Goal: Information Seeking & Learning: Learn about a topic

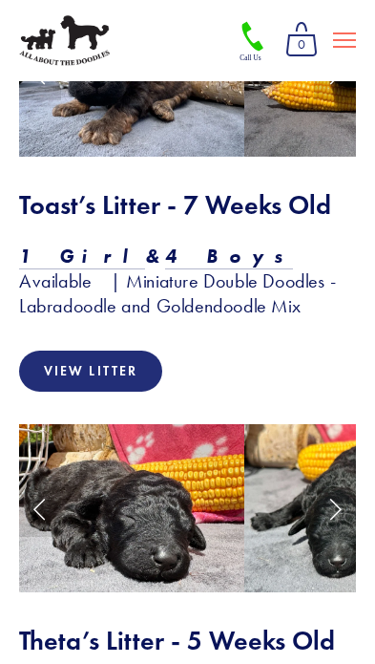
scroll to position [3355, 0]
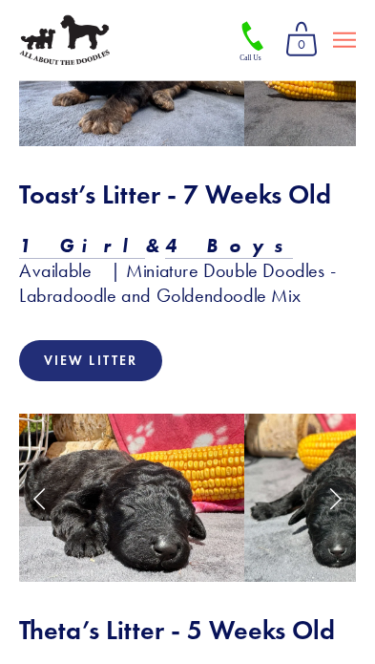
click at [31, 469] on link "Previous Slide" at bounding box center [40, 497] width 42 height 57
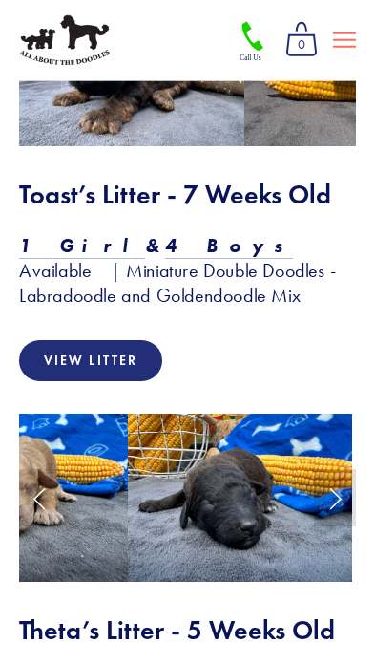
click at [40, 469] on link "Previous Slide" at bounding box center [40, 497] width 42 height 57
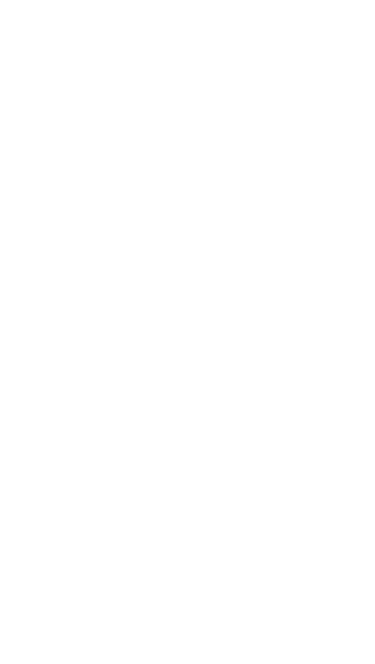
scroll to position [4951, 0]
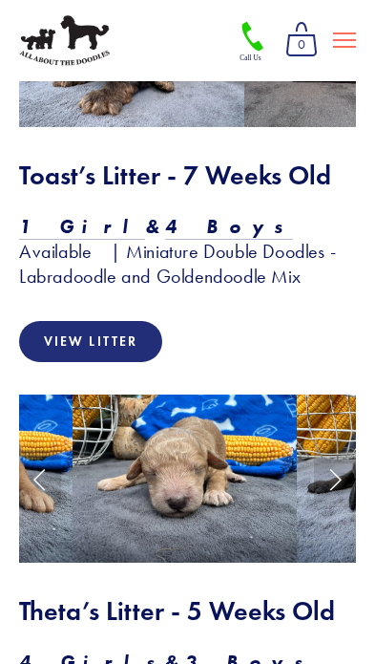
scroll to position [3380, 0]
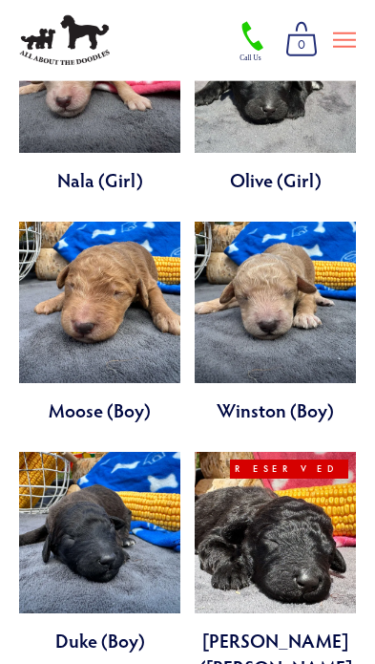
scroll to position [1077, 0]
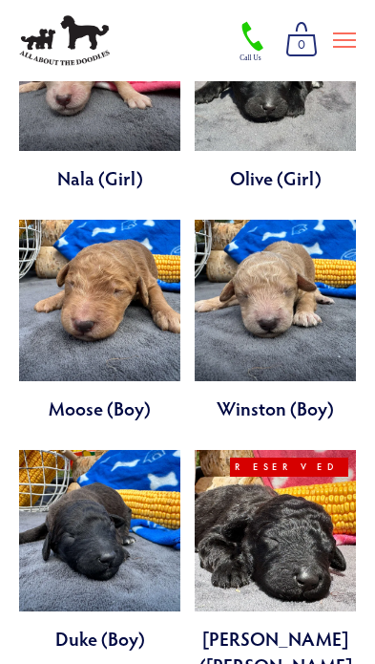
click at [246, 492] on link at bounding box center [275, 577] width 161 height 255
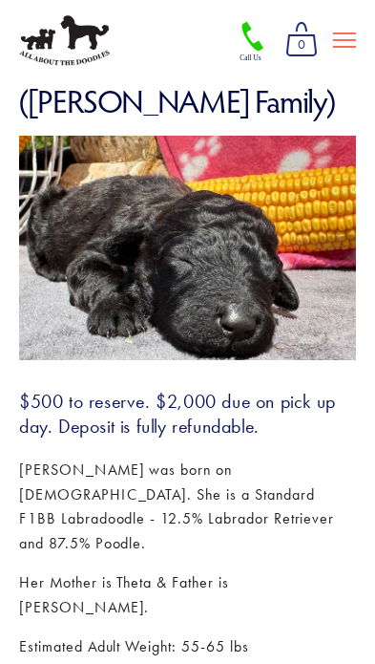
scroll to position [276, 0]
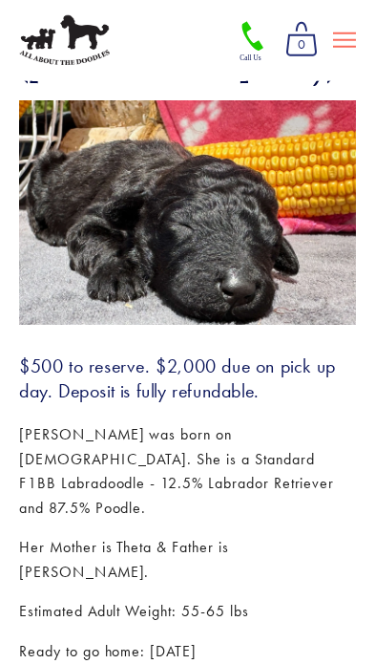
click at [336, 39] on icon at bounding box center [344, 40] width 23 height 17
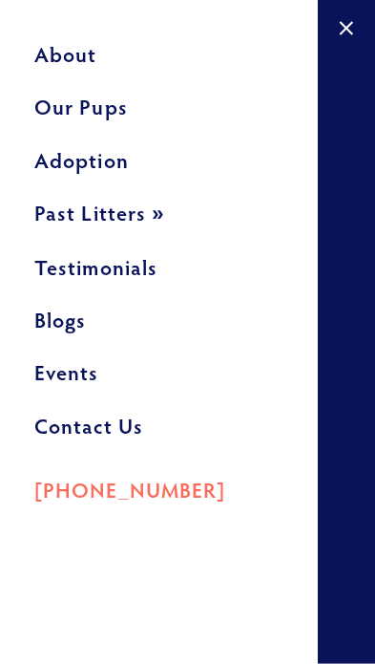
scroll to position [0, 0]
click at [36, 327] on link "Blogs" at bounding box center [158, 326] width 249 height 53
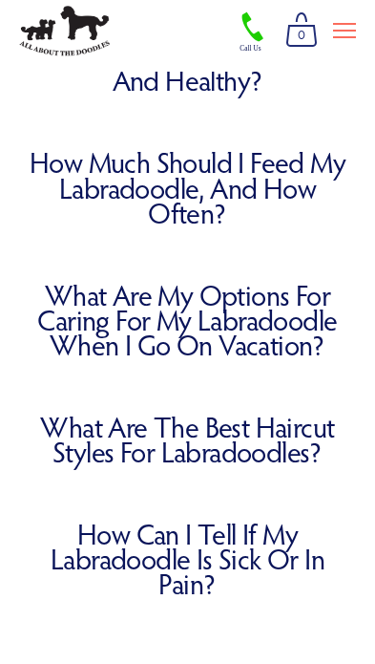
scroll to position [286, 0]
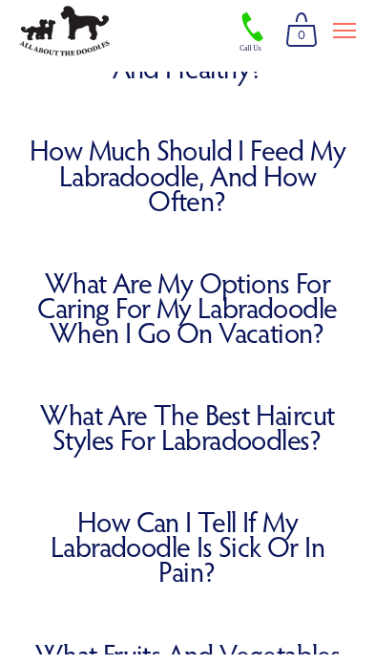
click at [76, 416] on link "What Are the Best Haircut Styles for Labradoodles?" at bounding box center [187, 437] width 337 height 50
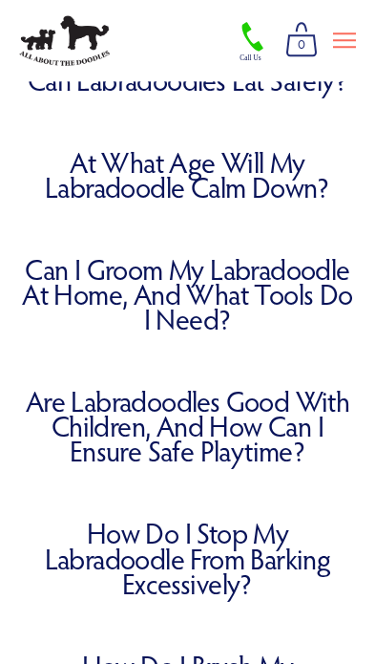
scroll to position [904, 0]
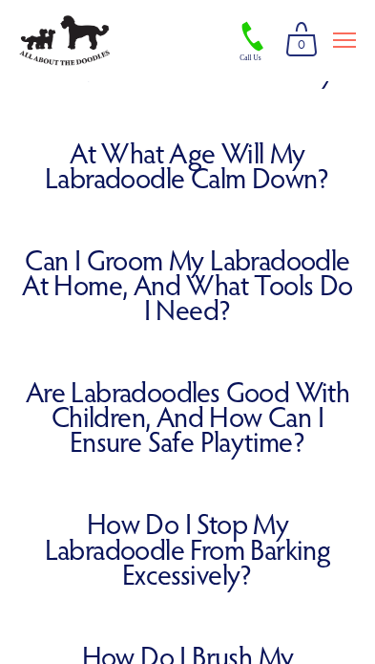
click at [75, 406] on link "Are Labradoodles Good with Children, and How Can I Ensure Safe Playtime?" at bounding box center [187, 416] width 337 height 74
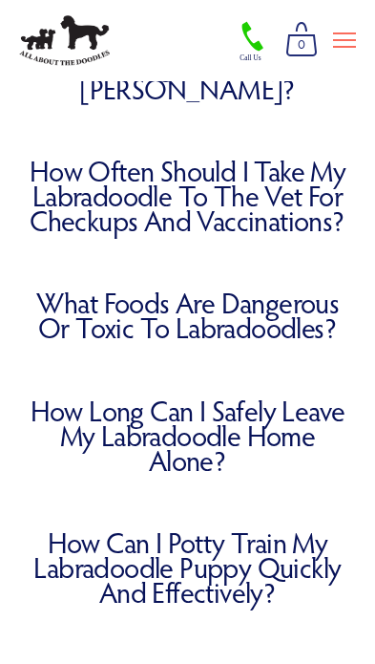
scroll to position [1549, 0]
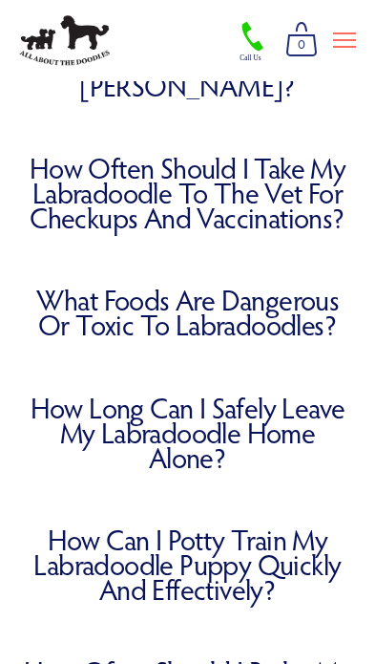
click at [68, 395] on link "How Long Can I Safely Leave My Labradoodle Home Alone?" at bounding box center [187, 432] width 337 height 74
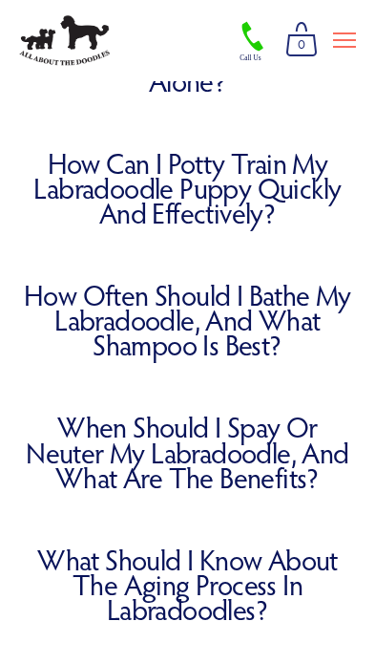
scroll to position [1926, 0]
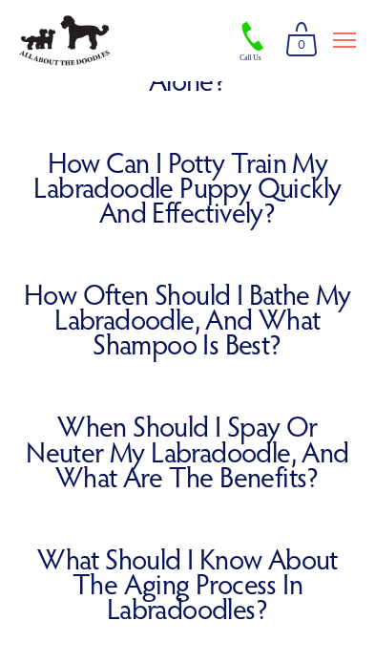
click at [83, 413] on link "When Should I Spay or Neuter My Labradoodle, and What Are the Benefits?" at bounding box center [187, 450] width 337 height 74
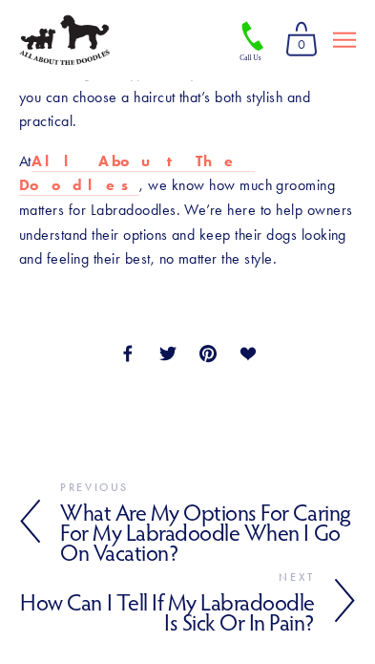
scroll to position [3248, 0]
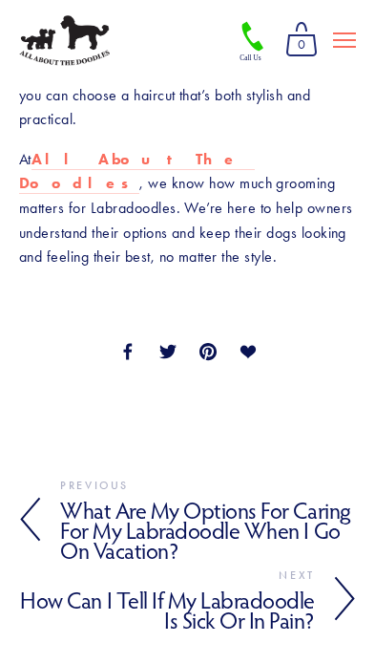
click at [85, 497] on h4 "What Are My Options for Caring for My Labradoodle When I Go on Vacation?" at bounding box center [208, 531] width 296 height 68
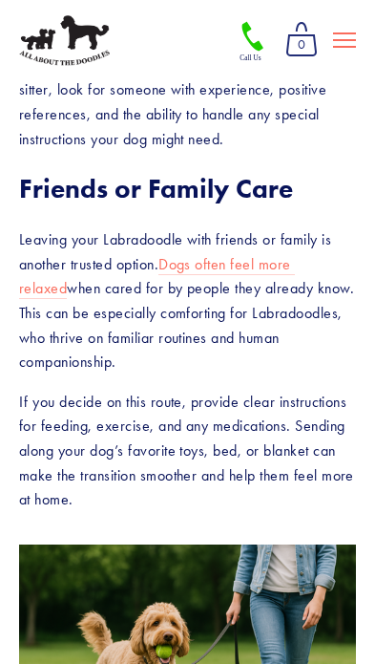
scroll to position [1937, 0]
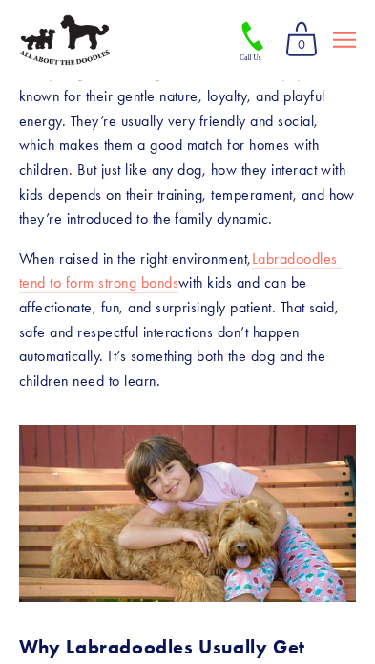
scroll to position [556, 0]
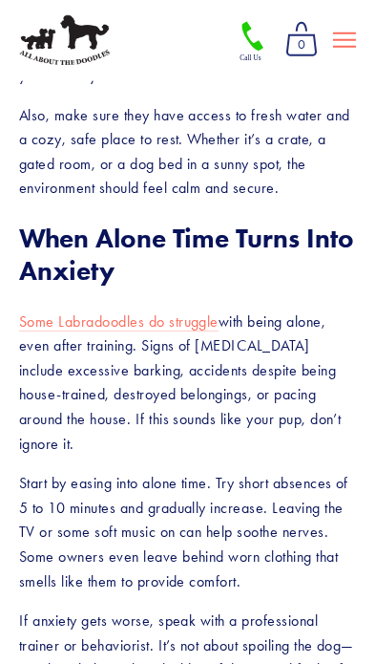
scroll to position [2070, 0]
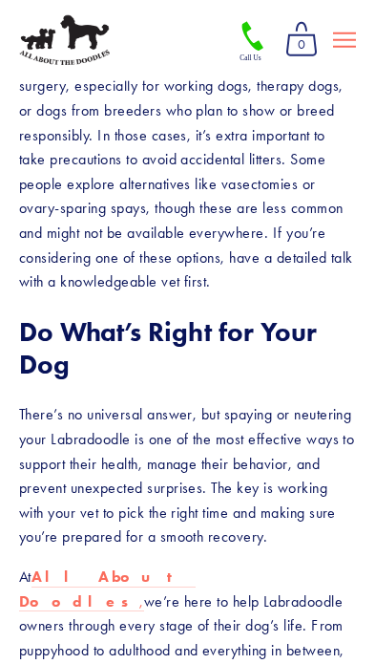
scroll to position [3703, 0]
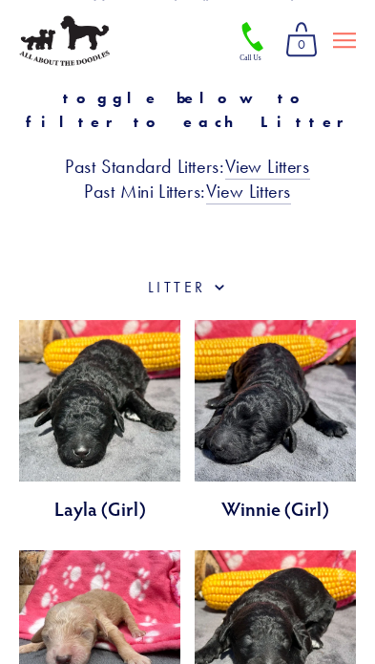
scroll to position [566, 0]
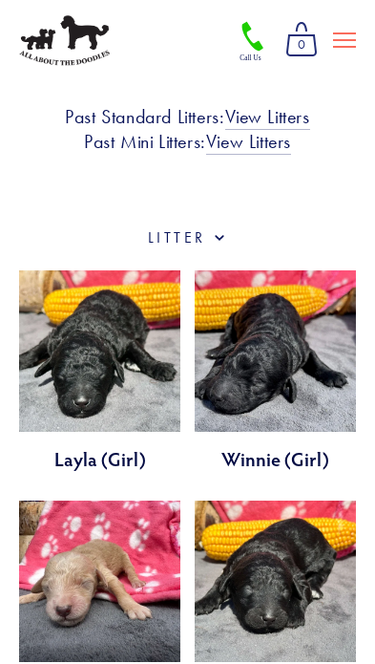
click at [41, 332] on link at bounding box center [99, 370] width 161 height 201
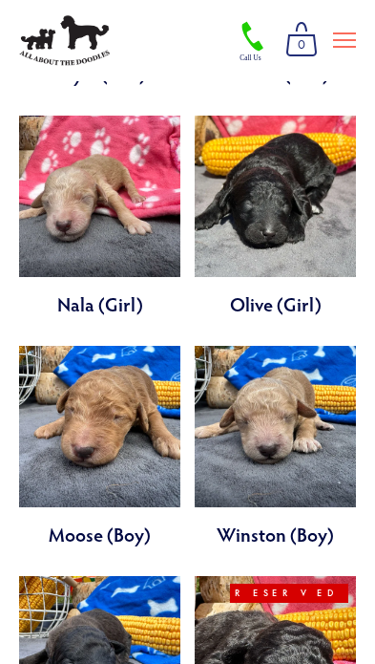
scroll to position [1098, 0]
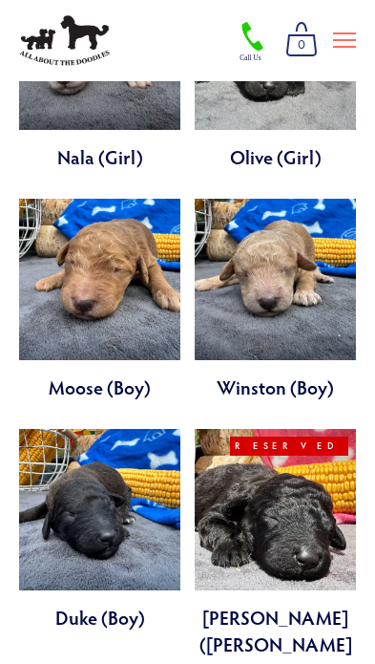
click at [37, 293] on link at bounding box center [99, 299] width 161 height 201
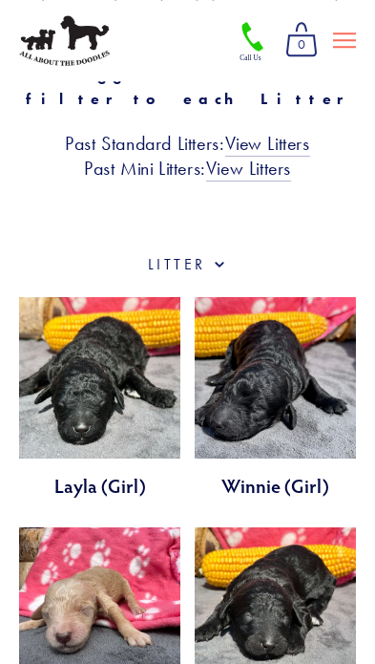
scroll to position [539, 0]
